Goal: Information Seeking & Learning: Learn about a topic

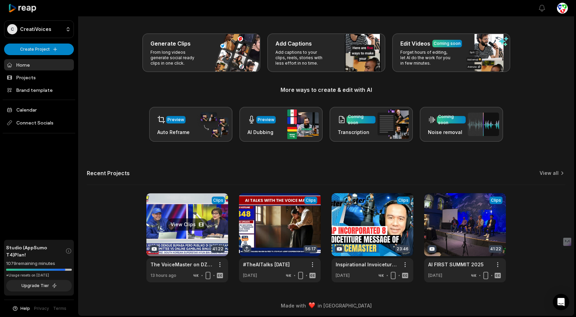
click at [194, 213] on link at bounding box center [187, 237] width 82 height 89
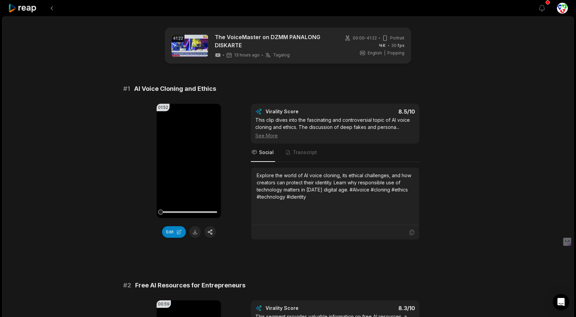
click at [192, 158] on icon at bounding box center [189, 161] width 8 height 8
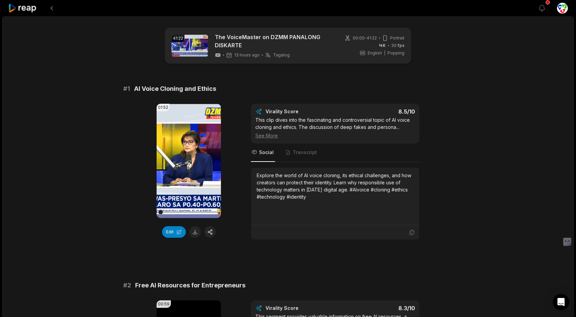
scroll to position [1, 0]
